Goal: Task Accomplishment & Management: Use online tool/utility

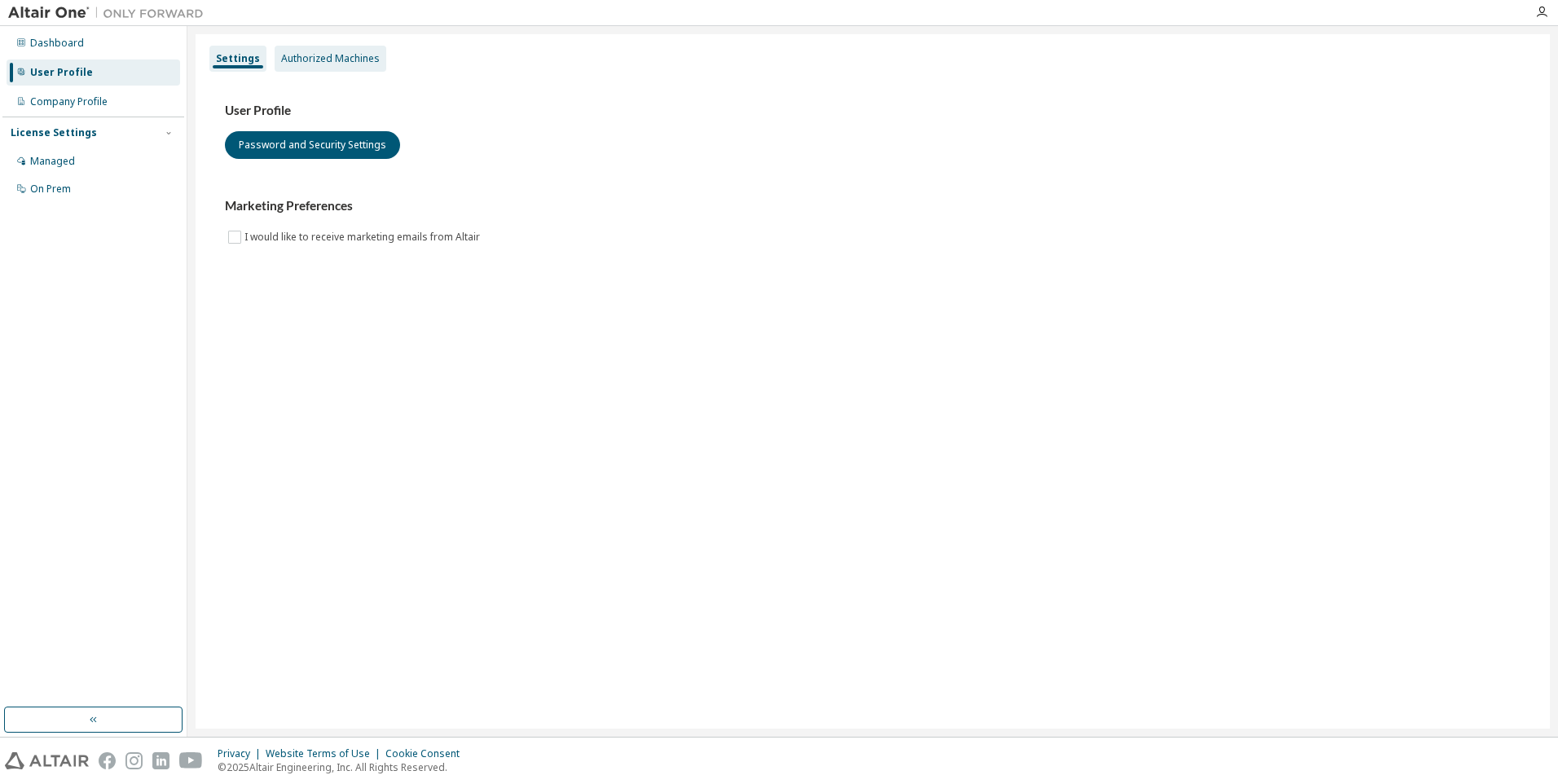
click at [325, 59] on div "Authorized Machines" at bounding box center [330, 58] width 99 height 13
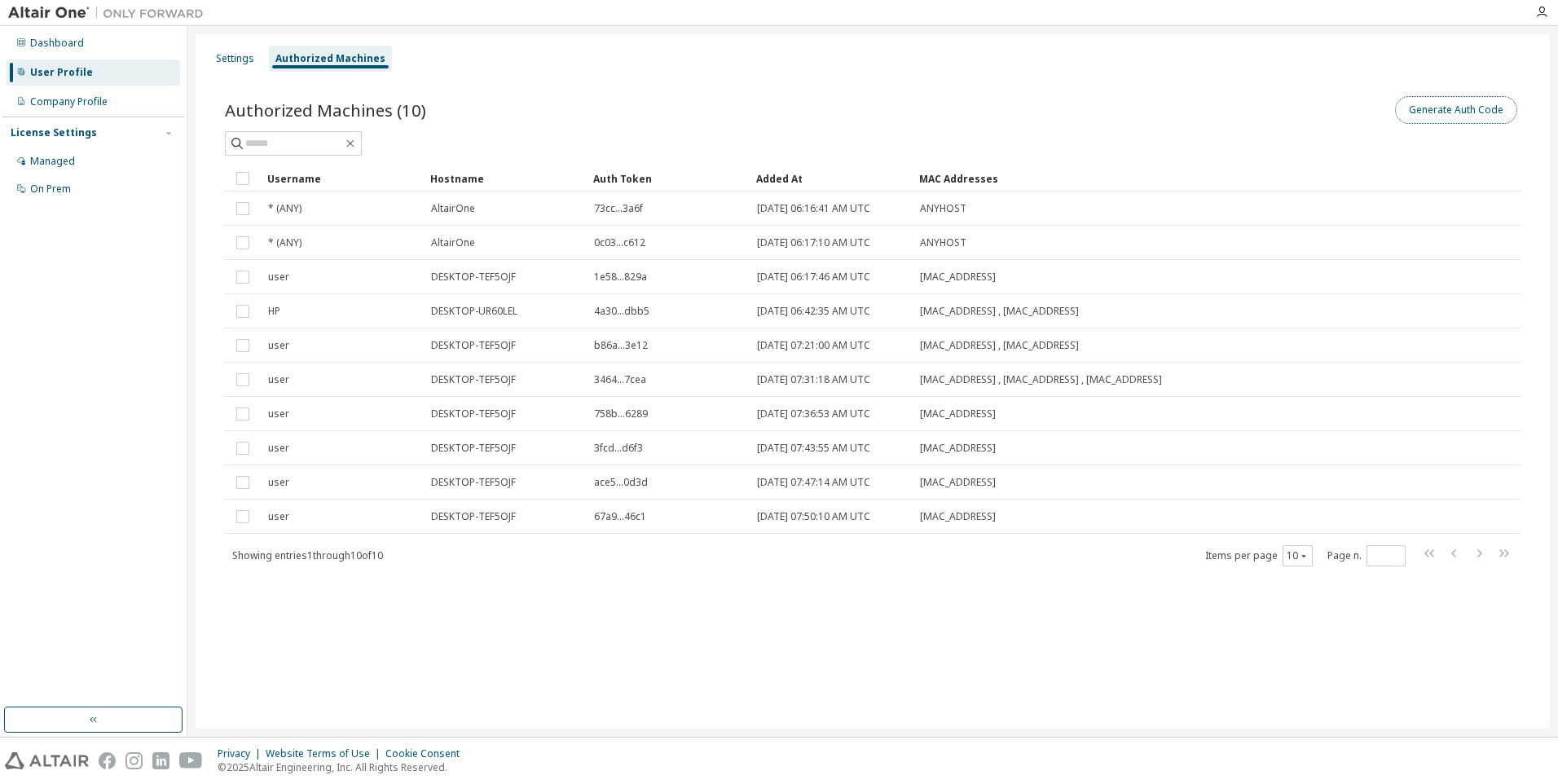
click at [1460, 112] on button "Generate Auth Code" at bounding box center [1455, 109] width 122 height 27
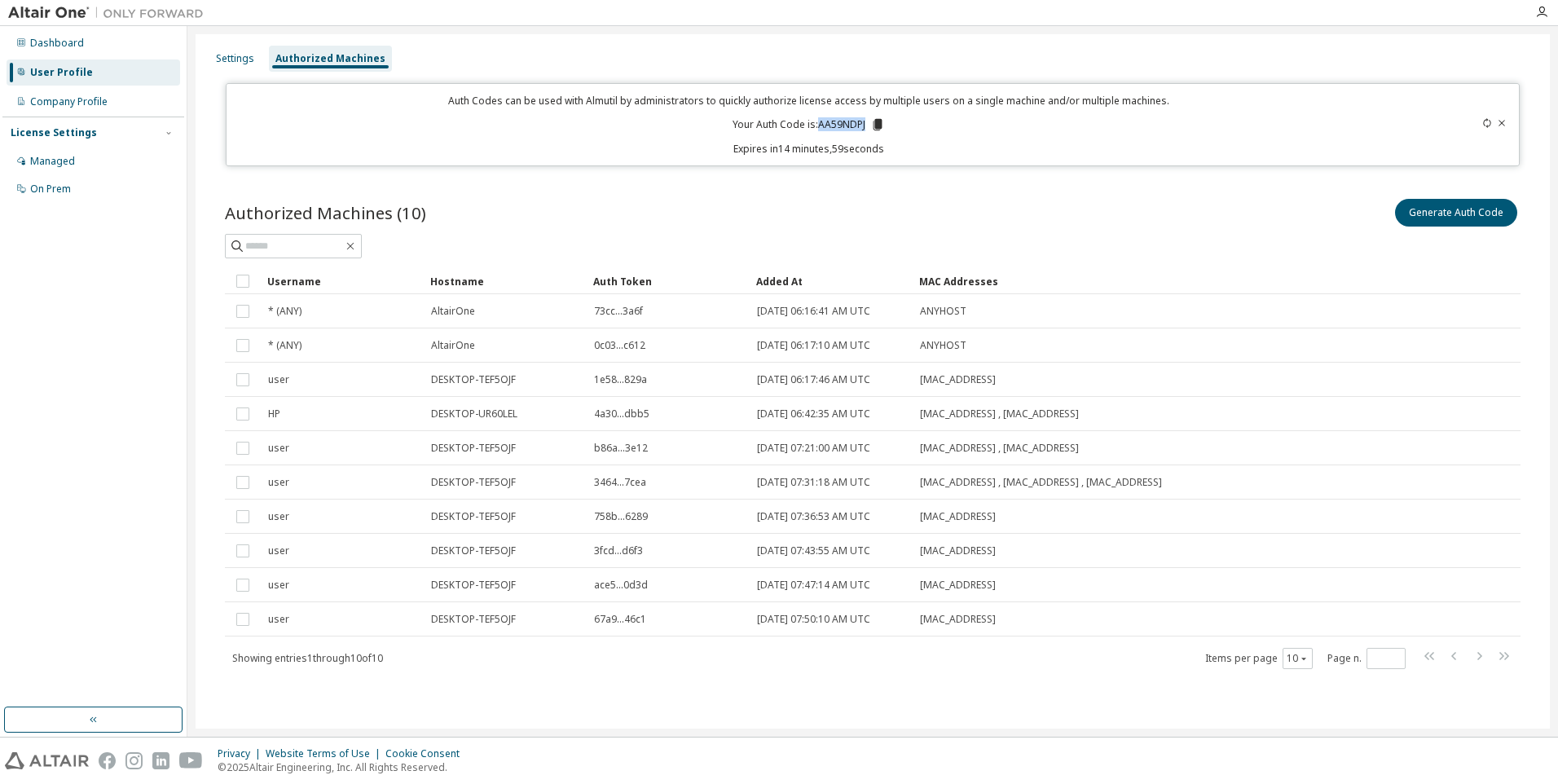
drag, startPoint x: 820, startPoint y: 121, endPoint x: 865, endPoint y: 120, distance: 45.0
click at [865, 120] on p "Your Auth Code is: AA59NDPJ" at bounding box center [809, 124] width 152 height 15
copy p "AA59NDPJ"
click at [1547, 8] on icon "button" at bounding box center [1541, 12] width 13 height 13
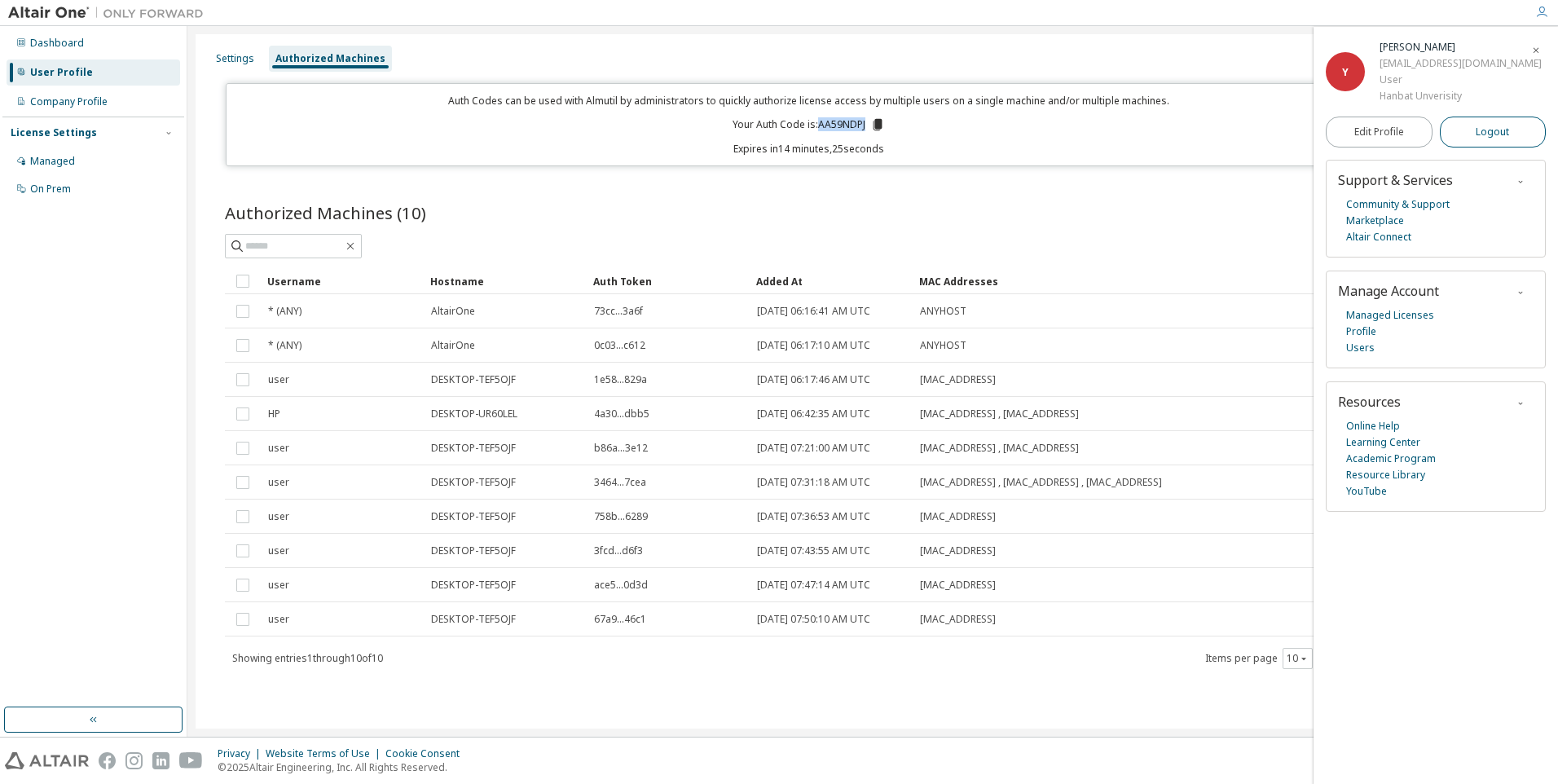
click at [1497, 141] on button "Logout" at bounding box center [1493, 132] width 106 height 31
